Goal: Check status: Check status

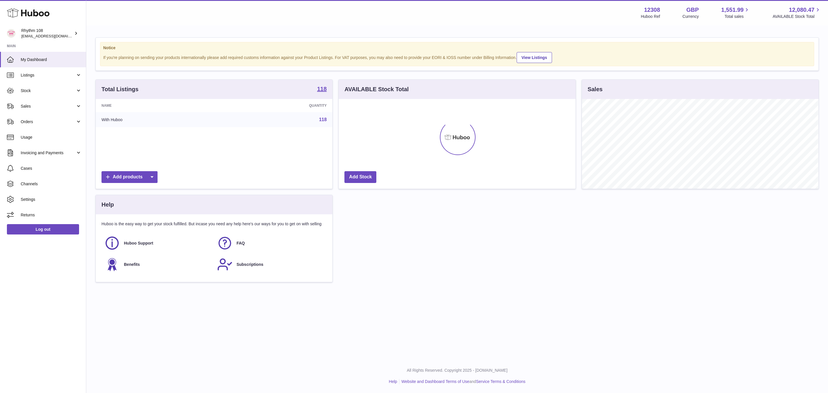
scroll to position [90, 236]
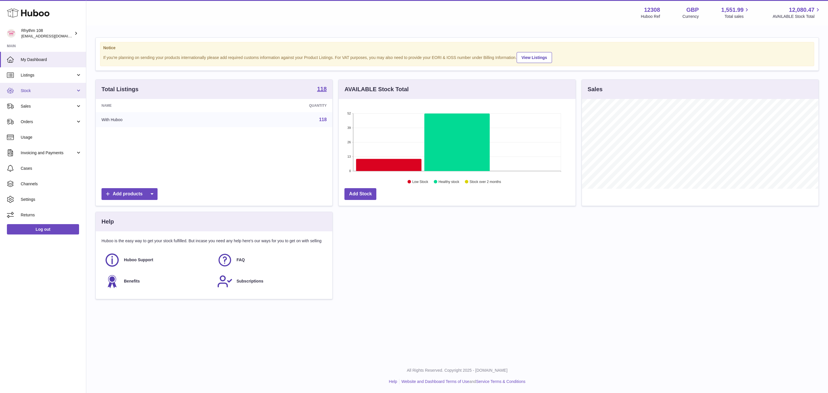
click at [29, 92] on span "Stock" at bounding box center [48, 90] width 55 height 5
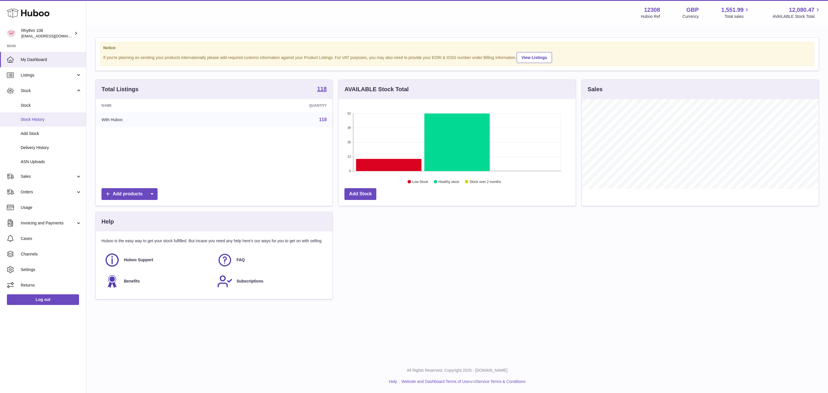
click at [36, 112] on link "Stock History" at bounding box center [43, 119] width 86 height 14
click at [36, 107] on span "Stock" at bounding box center [51, 105] width 61 height 5
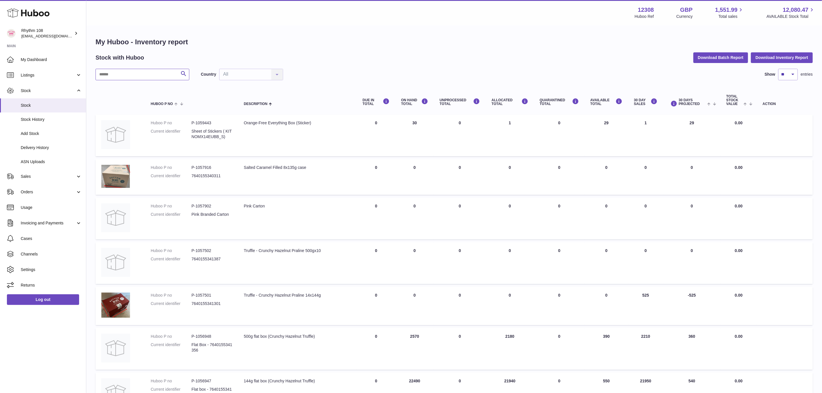
click at [114, 71] on input "text" at bounding box center [142, 75] width 94 height 12
type input "******"
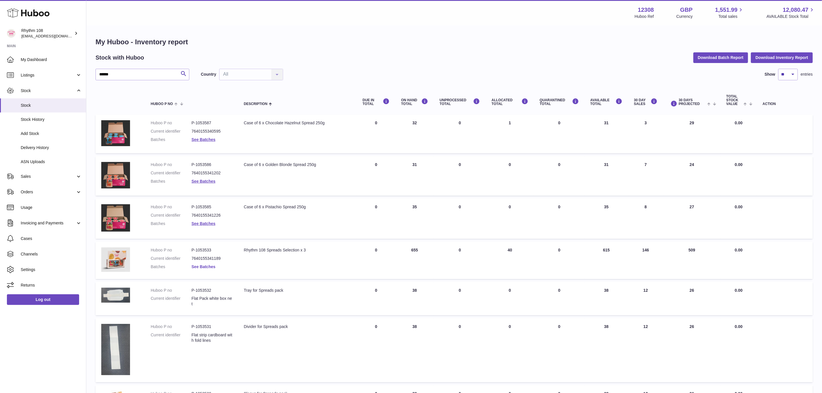
click at [199, 264] on link "See Batches" at bounding box center [204, 266] width 24 height 5
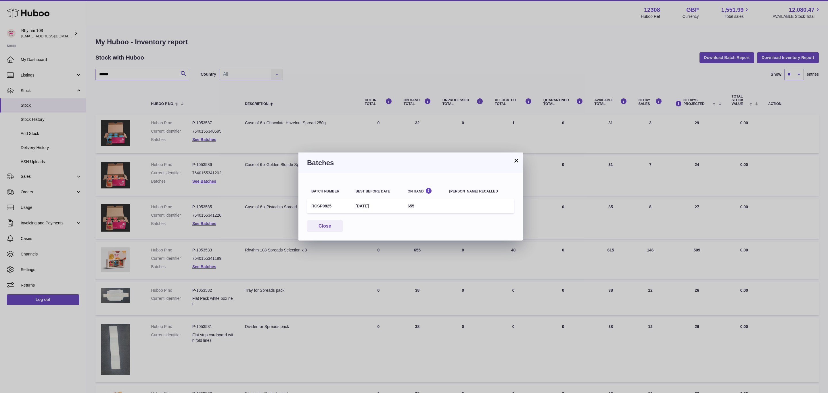
click at [515, 159] on button "×" at bounding box center [516, 160] width 7 height 7
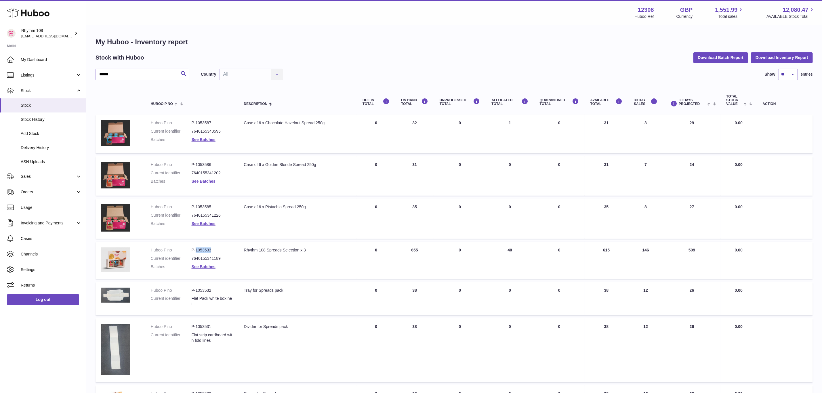
drag, startPoint x: 212, startPoint y: 246, endPoint x: 196, endPoint y: 248, distance: 15.6
click at [196, 248] on dd "P-1053533" at bounding box center [212, 249] width 41 height 5
copy dd "1053533"
